Goal: Navigation & Orientation: Find specific page/section

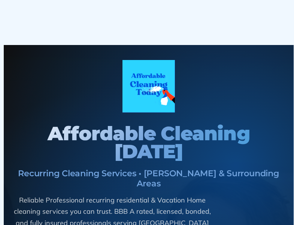
scroll to position [5150, 0]
